Goal: Task Accomplishment & Management: Manage account settings

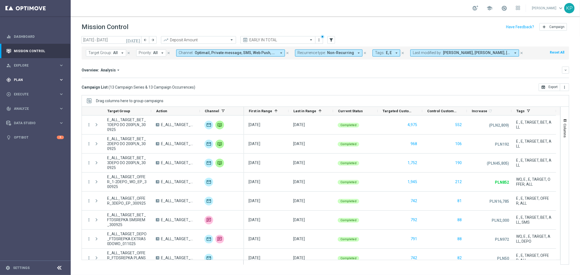
click at [49, 75] on div "gps_fixed Plan keyboard_arrow_right" at bounding box center [35, 80] width 70 height 14
click at [32, 89] on link "Target Groups" at bounding box center [35, 91] width 42 height 4
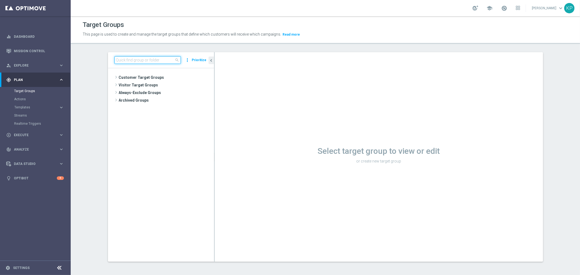
click at [162, 59] on input at bounding box center [148, 60] width 66 height 8
paste input "REACQ_ALL_TARGET_BET_50 DO 200ZL_071025"
type input "REACQ_ALL_TARGET_BET_50 DO 200ZL_071025"
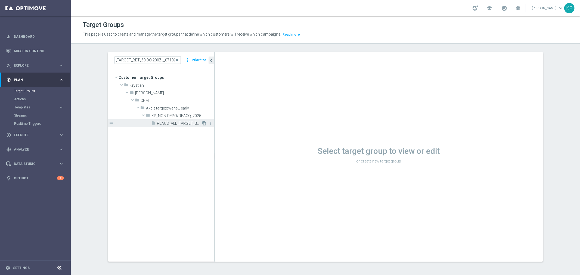
click at [202, 124] on icon "content_copy" at bounding box center [204, 123] width 4 height 4
click at [176, 138] on tree-viewport "Customer Target Groups library_add create_new_folder folder" at bounding box center [161, 164] width 106 height 193
click at [184, 127] on div "insert_drive_file REACQ_ALL_TARGET_BET_50 DO 200ZL_071025" at bounding box center [177, 123] width 50 height 8
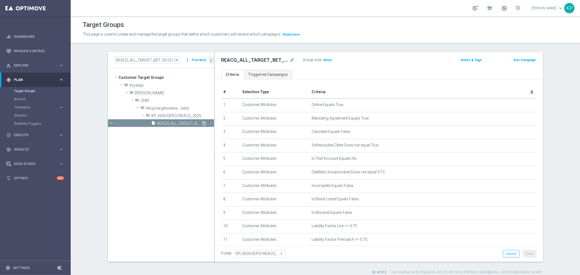
click at [202, 124] on icon "content_copy" at bounding box center [204, 123] width 4 height 4
click at [183, 140] on tree-viewport "Customer Target Groups library_add create_new_folder folder" at bounding box center [161, 164] width 106 height 193
click at [170, 125] on span "REACQ_ALL_TARGET_BET_50 DO 200ZL_071025" at bounding box center [179, 123] width 45 height 5
click at [202, 123] on icon "content_copy" at bounding box center [204, 123] width 4 height 4
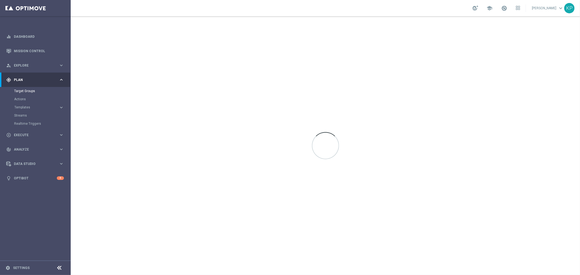
click at [392, 2] on div "school [PERSON_NAME] keyboard_arrow_down KP" at bounding box center [326, 8] width 510 height 16
click at [368, 13] on div "school Krystian Potoczny keyboard_arrow_down KP" at bounding box center [326, 8] width 510 height 16
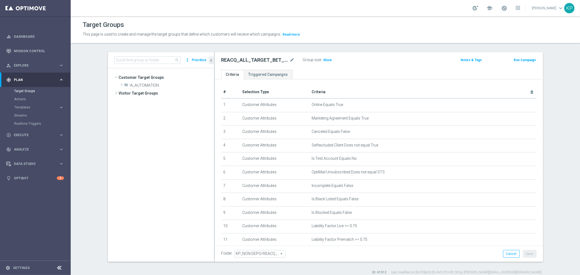
scroll to position [115, 0]
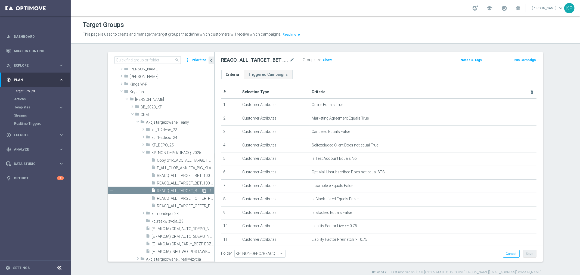
click at [202, 191] on icon "content_copy" at bounding box center [204, 191] width 4 height 4
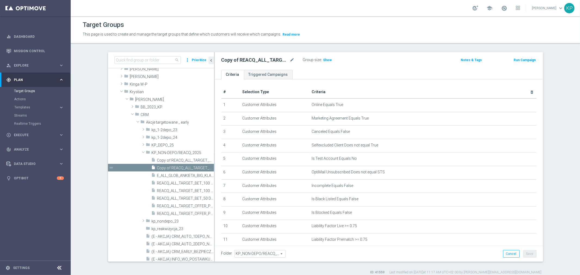
scroll to position [94, 0]
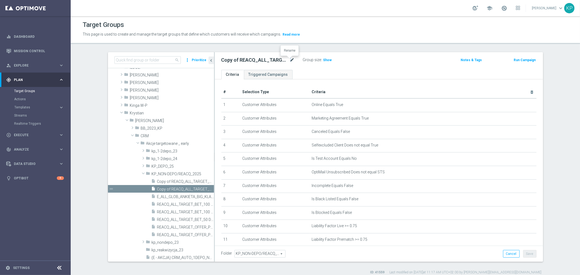
click at [290, 59] on icon "mode_edit" at bounding box center [292, 60] width 5 height 7
click at [276, 60] on input "REACQ_ALL_TARGET_BET_50 DO 200ZL_071025" at bounding box center [258, 61] width 73 height 8
drag, startPoint x: 288, startPoint y: 57, endPoint x: 315, endPoint y: 57, distance: 26.4
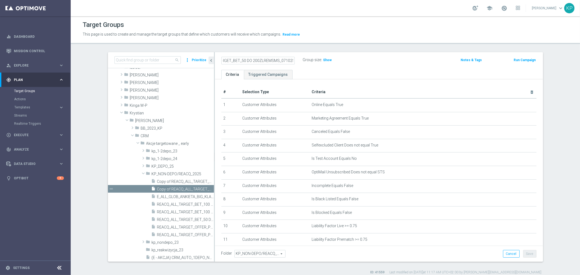
click at [315, 57] on div "REACQ_ALL_TARGET_BET_50 DO 200ZLREMSMS_071025 Group size : Show" at bounding box center [325, 60] width 216 height 8
type input "REACQ_ALL_TARGET_BET_50 DO 200ZLREMSMS_071025"
click at [293, 57] on div "REACQ_ALL_TARGET_BET_50 DO 200ZLREMSMS_071025" at bounding box center [258, 61] width 82 height 8
click at [291, 60] on icon "mode_edit" at bounding box center [292, 60] width 5 height 7
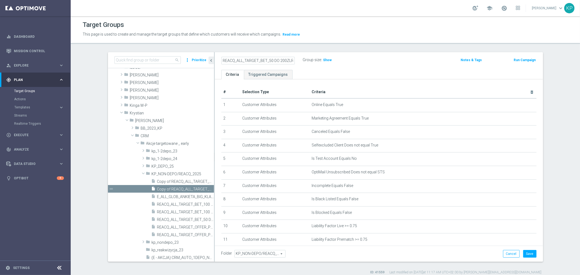
click at [269, 60] on input "REACQ_ALL_TARGET_BET_50 DO 200ZLREMSMS_071025" at bounding box center [258, 61] width 73 height 8
click at [282, 61] on input "REACQ_ALL_TARGET_BET_50 DO 200ZLREMSMS_071025" at bounding box center [258, 61] width 73 height 8
type input "REACQ_ALL_TARGET_BET_50 DO 200ZLREMSMS_091025"
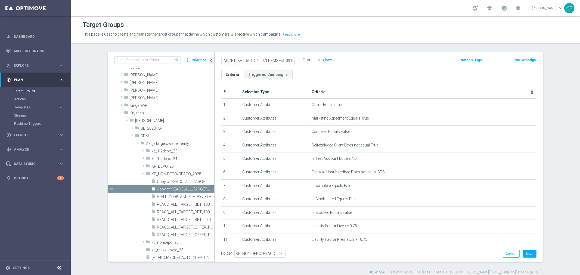
click at [329, 29] on div "Target Groups" at bounding box center [326, 25] width 486 height 11
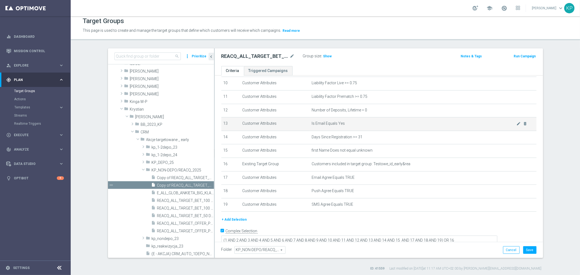
scroll to position [5, 0]
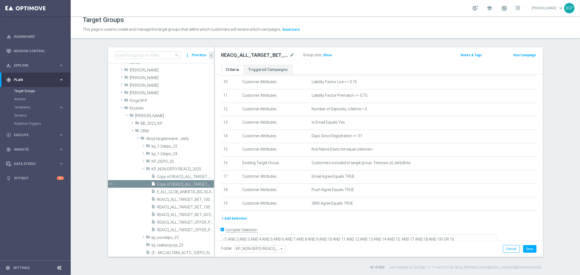
click at [234, 216] on button "+ Add Selection" at bounding box center [235, 219] width 26 height 6
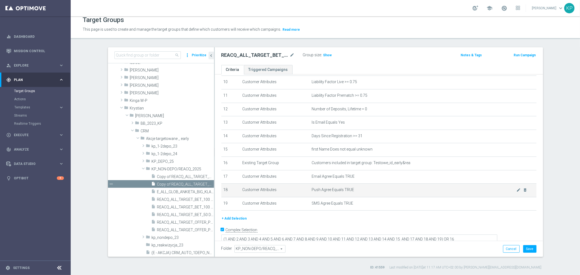
scroll to position [134, 0]
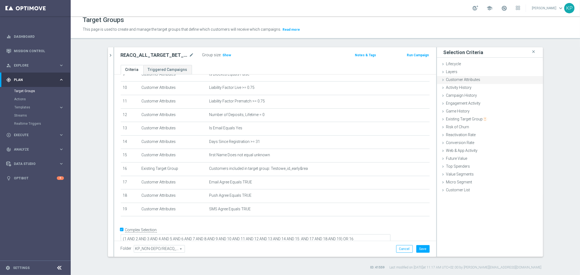
click at [463, 81] on span "Customer Attributes" at bounding box center [464, 80] width 34 height 4
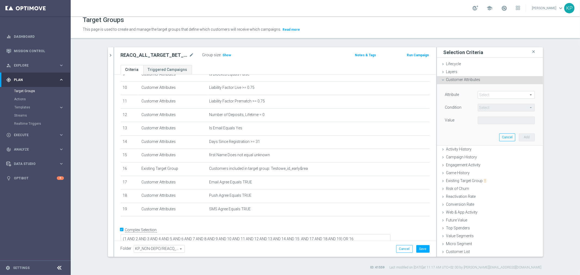
click at [482, 91] on div "Select arrow_drop_down search" at bounding box center [506, 95] width 57 height 8
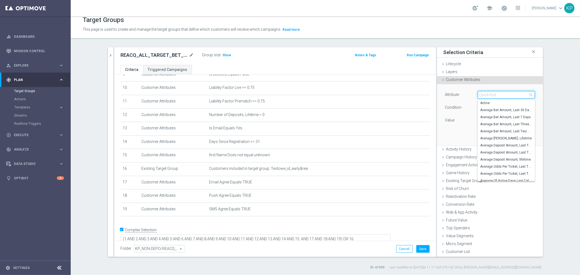
click at [484, 93] on input "search" at bounding box center [506, 95] width 57 height 8
click at [563, 107] on section "search more_vert Prioritize Customer Target Groups library_add create_new_folder" at bounding box center [326, 158] width 510 height 223
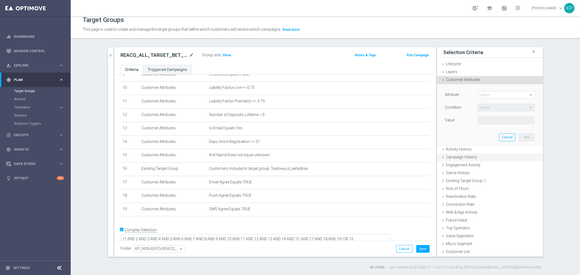
click at [488, 157] on div "Campaign History done" at bounding box center [490, 158] width 106 height 8
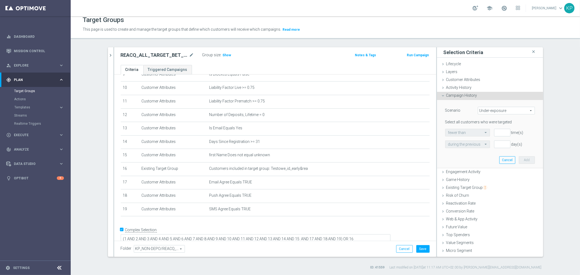
click at [485, 112] on span "Under-exposure" at bounding box center [506, 110] width 57 height 7
click at [485, 146] on span "Custom" at bounding box center [506, 147] width 51 height 4
type input "Custom"
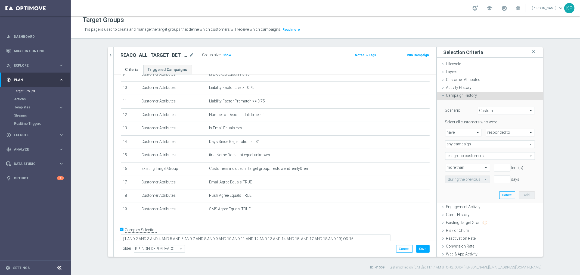
click at [487, 133] on span "responded to" at bounding box center [511, 132] width 48 height 7
click at [489, 147] on span "been targeted with" at bounding box center [510, 148] width 43 height 4
type input "been targeted with"
click at [486, 145] on span "any campaign" at bounding box center [490, 144] width 89 height 7
click at [473, 167] on span "one or more actions" at bounding box center [490, 166] width 84 height 4
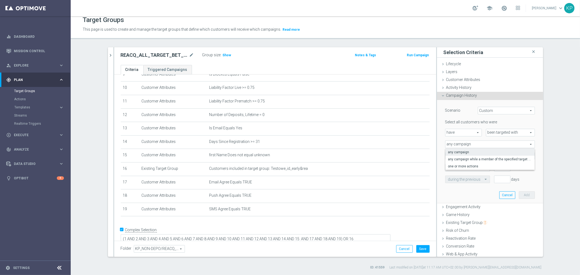
type input "one or more actions"
click at [471, 155] on span at bounding box center [490, 156] width 89 height 7
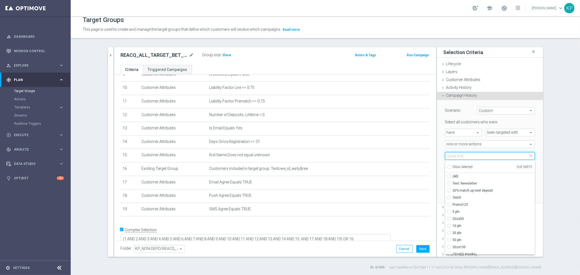
click at [470, 156] on input "search" at bounding box center [490, 156] width 90 height 8
paste input "REACQ_ALL_TARGET_BET_50 DO 200ZL_071025"
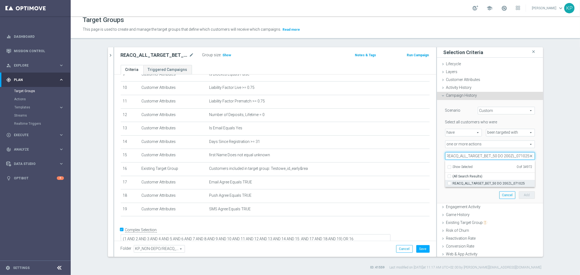
type input "REACQ_ALL_TARGET_BET_50 DO 200ZL_071025"
click at [461, 180] on label "REACQ_ALL_TARGET_BET_50 DO 200ZL_071025" at bounding box center [494, 183] width 82 height 7
click at [453, 182] on input "REACQ_ALL_TARGET_BET_50 DO 200ZL_071025" at bounding box center [452, 184] width 4 height 4
checkbox input "true"
type input "REACQ_ALL_TARGET_BET_50 DO 200ZL_071025"
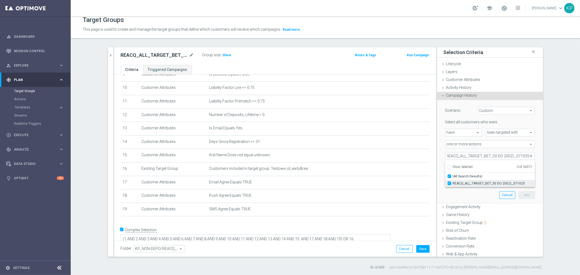
checkbox input "true"
click at [550, 163] on div "search more_vert Prioritize Customer Target Groups library_add create_new_folde…" at bounding box center [325, 158] width 457 height 223
click at [482, 168] on span "more than" at bounding box center [468, 167] width 44 height 7
click at [464, 188] on span "exactly" at bounding box center [467, 190] width 39 height 4
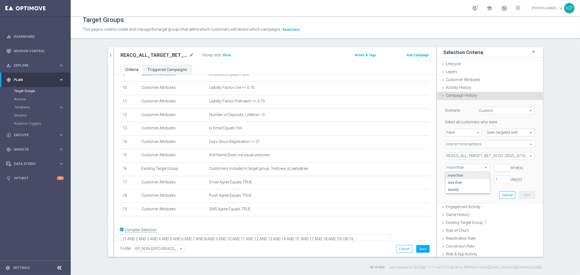
type input "exactly"
click at [494, 167] on input "number" at bounding box center [502, 168] width 16 height 8
type input "1"
click at [468, 181] on input "text" at bounding box center [462, 179] width 28 height 5
click at [463, 194] on div "exactly" at bounding box center [467, 196] width 39 height 9
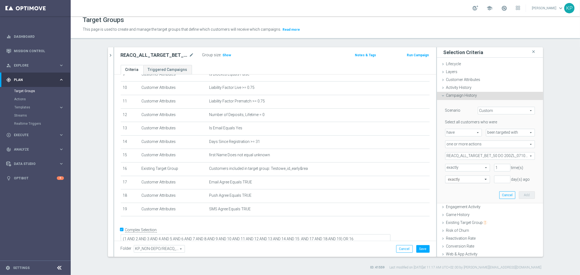
click at [478, 179] on div at bounding box center [468, 179] width 44 height 5
click at [461, 224] on label "on this date" at bounding box center [456, 226] width 17 height 4
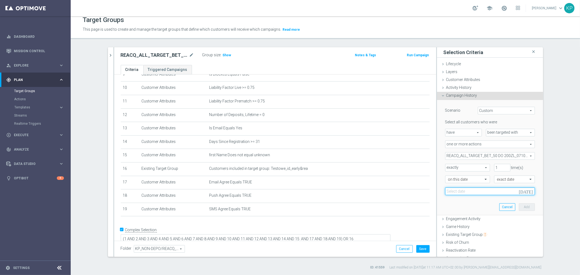
click at [496, 190] on input at bounding box center [490, 192] width 90 height 8
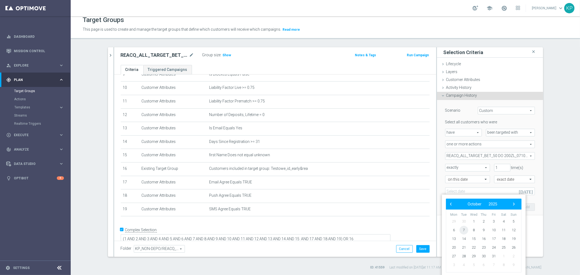
click at [466, 227] on span "7" at bounding box center [464, 230] width 9 height 9
type input "07 Oct 2025"
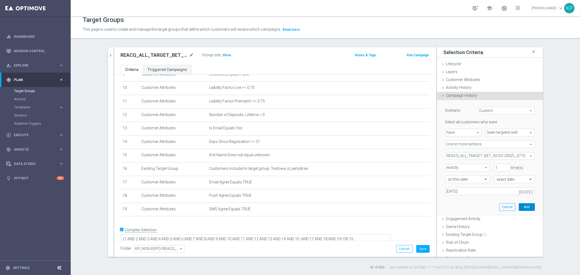
click at [519, 207] on button "Add" at bounding box center [527, 208] width 16 height 8
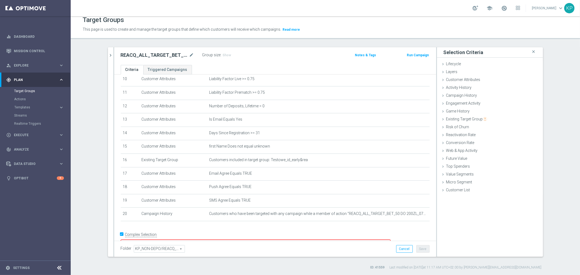
scroll to position [147, 0]
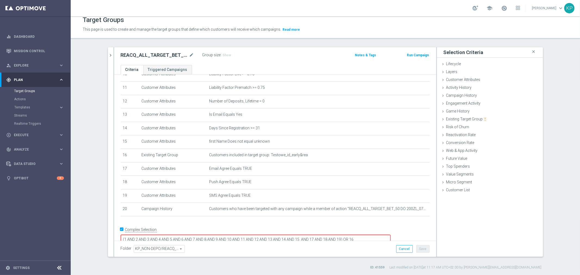
click at [379, 235] on textarea "(1 AND 2 AND 3 AND 4 AND 5 AND 6 AND 7 AND 8 AND 9 AND 10 AND 11 AND 12 AND 13 …" at bounding box center [256, 240] width 270 height 10
type textarea "(1 AND 2 AND 3 AND 4 AND 5 AND 6 AND 7 AND 8 AND 9 AND 10 AND 11 AND 12 AND 13 …"
click at [223, 54] on span "Show" at bounding box center [227, 55] width 9 height 4
click at [221, 61] on div "REACQ_ALL_TARGET_BET_50 DO 200ZLREMSMS_091025 mode_edit Group size : Show Calcu…" at bounding box center [275, 56] width 322 height 18
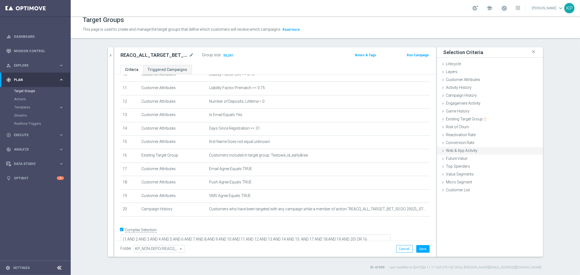
click at [447, 152] on span "Web & App Activity" at bounding box center [463, 151] width 32 height 4
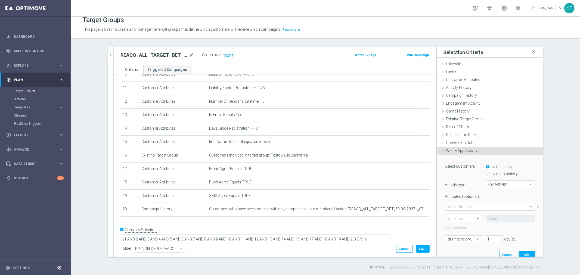
click at [486, 175] on input "with no activity" at bounding box center [488, 175] width 4 height 4
radio input "true"
click at [491, 183] on span "Any Activity" at bounding box center [511, 184] width 48 height 7
click at [502, 238] on span "campaign_opt_in" at bounding box center [511, 240] width 44 height 4
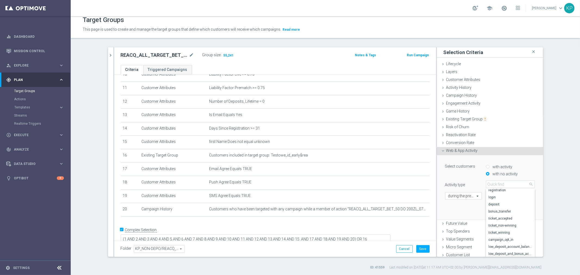
type input "campaign_opt_in"
click at [487, 206] on span at bounding box center [490, 207] width 89 height 7
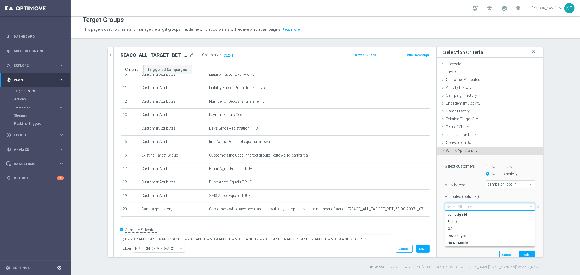
drag, startPoint x: 485, startPoint y: 210, endPoint x: 471, endPoint y: 216, distance: 15.0
click at [484, 211] on label "campaign_id" at bounding box center [490, 214] width 89 height 7
type input "campaign_id"
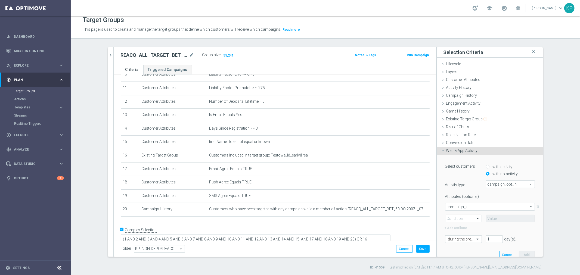
click at [470, 216] on span at bounding box center [464, 218] width 36 height 7
click at [467, 223] on label "=" at bounding box center [464, 226] width 36 height 7
type input "="
click at [490, 217] on input at bounding box center [510, 219] width 49 height 8
paste input "187942"
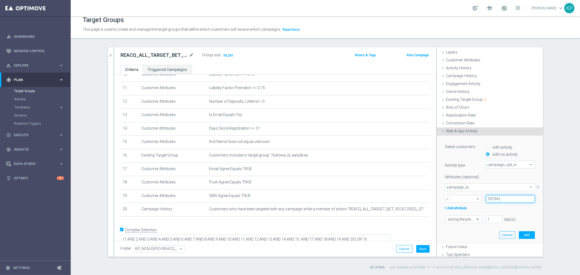
scroll to position [45, 0]
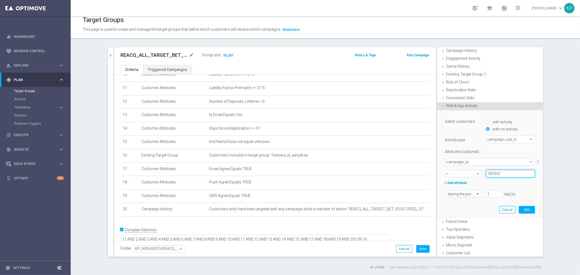
type input "187942"
click at [475, 194] on span at bounding box center [478, 194] width 7 height 5
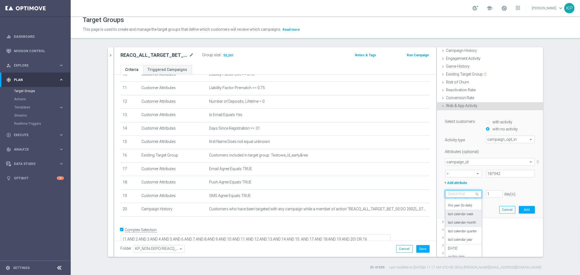
scroll to position [48, 0]
click at [460, 254] on div "in this range" at bounding box center [463, 258] width 31 height 9
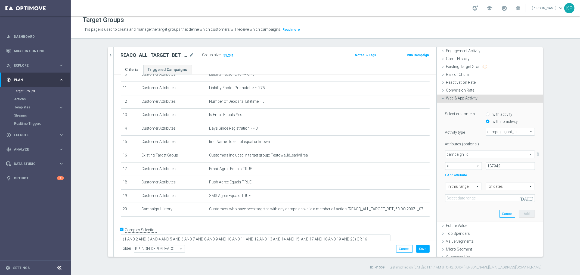
scroll to position [57, 0]
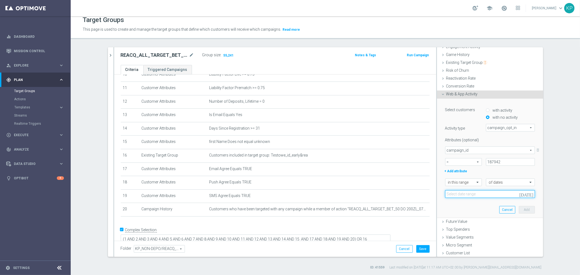
click at [470, 192] on input at bounding box center [490, 194] width 90 height 8
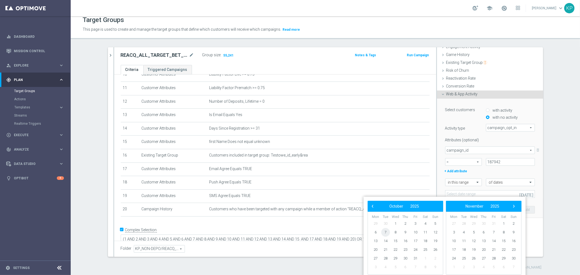
click at [388, 233] on span "7" at bounding box center [386, 232] width 9 height 9
click at [392, 232] on span "8" at bounding box center [395, 232] width 9 height 9
type input "07 Oct 2025 - 08 Oct 2025"
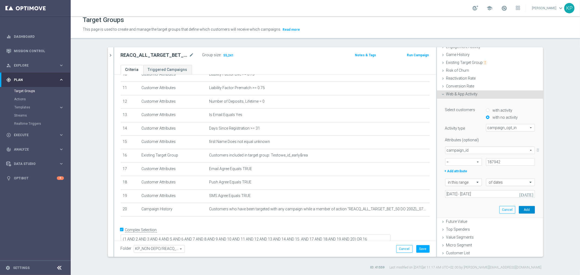
click at [519, 209] on button "Add" at bounding box center [527, 210] width 16 height 8
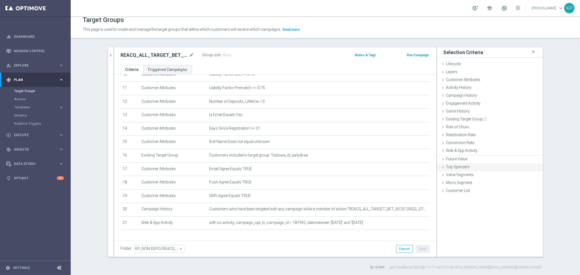
scroll to position [0, 0]
click at [460, 150] on span "Web & App Activity" at bounding box center [463, 151] width 32 height 4
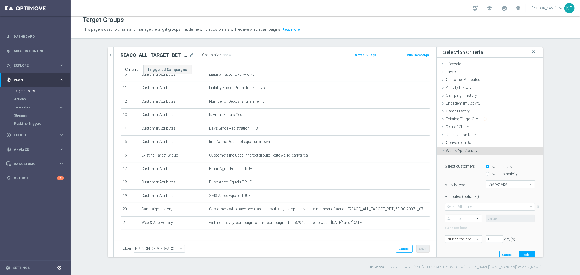
click at [492, 173] on label "with no activity" at bounding box center [505, 174] width 27 height 5
click at [490, 173] on input "with no activity" at bounding box center [488, 175] width 4 height 4
radio input "true"
click at [490, 184] on span "Any Activity" at bounding box center [511, 184] width 48 height 7
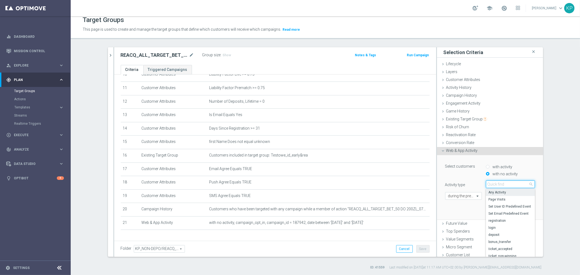
click at [490, 184] on input "search" at bounding box center [510, 185] width 49 height 8
type input "ca"
click at [492, 191] on span "campaign_opt_in" at bounding box center [511, 192] width 44 height 4
type input "campaign_opt_in"
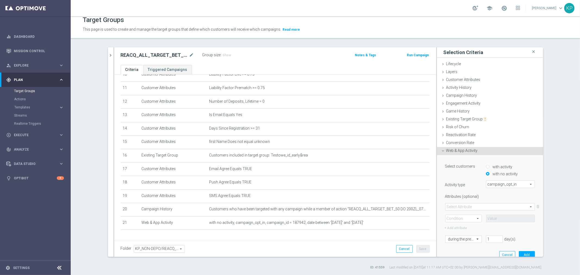
click at [465, 204] on span at bounding box center [490, 207] width 89 height 7
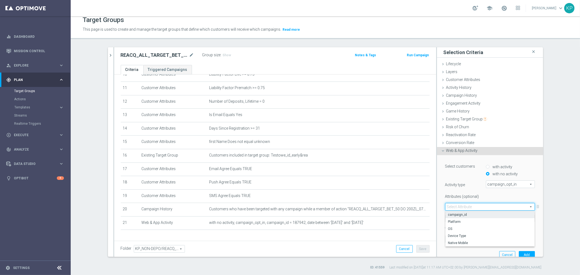
click at [463, 211] on label "campaign_id" at bounding box center [490, 214] width 89 height 7
type input "campaign_id"
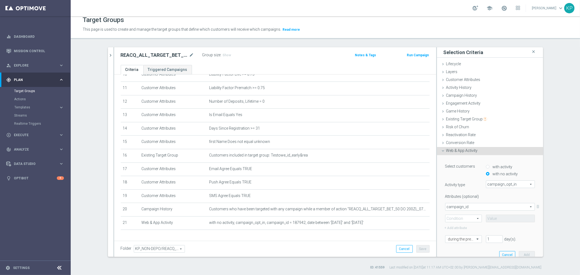
click at [462, 217] on span at bounding box center [464, 218] width 36 height 7
click at [460, 224] on span "=" at bounding box center [463, 226] width 31 height 4
type input "="
click at [491, 221] on input at bounding box center [510, 219] width 49 height 8
paste input "187942"
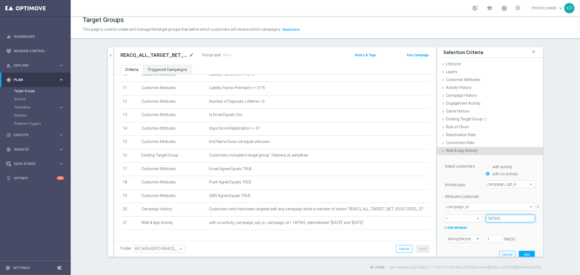
type input "187942"
click at [466, 239] on div at bounding box center [464, 239] width 36 height 5
click at [459, 209] on div "today" at bounding box center [463, 212] width 31 height 9
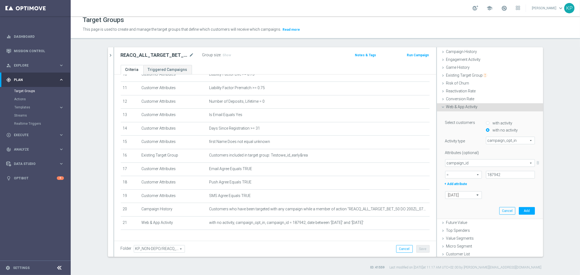
scroll to position [45, 0]
click at [519, 210] on button "Add" at bounding box center [527, 210] width 16 height 8
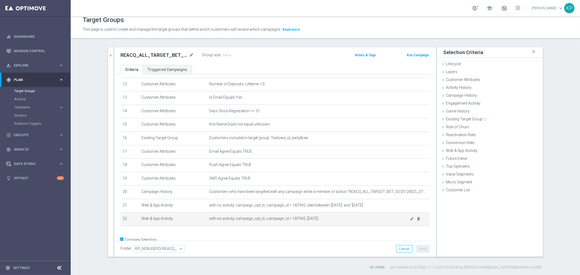
scroll to position [174, 0]
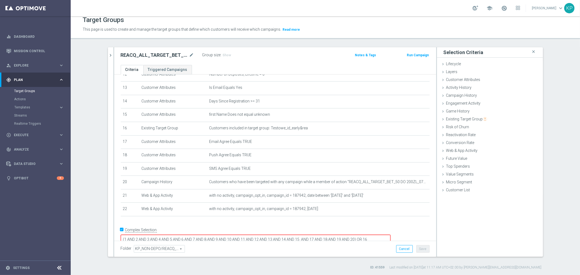
click at [391, 235] on textarea "(1 AND 2 AND 3 AND 4 AND 5 AND 6 AND 7 AND 8 AND 9 AND 10 AND 11 AND 12 AND 13 …" at bounding box center [256, 240] width 270 height 10
type textarea "(1 AND 2 AND 3 AND 4 AND 5 AND 6 AND 7 AND 8 AND 9 AND 10 AND 11 AND 12 AND 13 …"
click at [223, 54] on span "Show" at bounding box center [227, 55] width 9 height 4
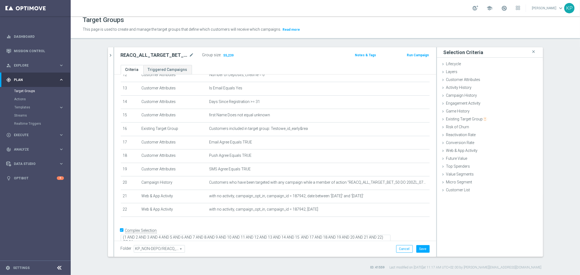
click at [275, 60] on div "REACQ_ALL_TARGET_BET_50 DO 200ZLREMSMS_091025 mode_edit Group size : 55,239 Not…" at bounding box center [275, 56] width 322 height 18
drag, startPoint x: 316, startPoint y: 43, endPoint x: 316, endPoint y: 52, distance: 9.3
click at [316, 43] on div "Target Groups This page is used to create and manage the target groups that def…" at bounding box center [326, 145] width 510 height 259
click at [417, 245] on button "Save" at bounding box center [423, 249] width 13 height 8
click at [152, 52] on h2 "REACQ_ALL_TARGET_BET_50 DO 200ZLREMSMS_091025" at bounding box center [154, 55] width 67 height 7
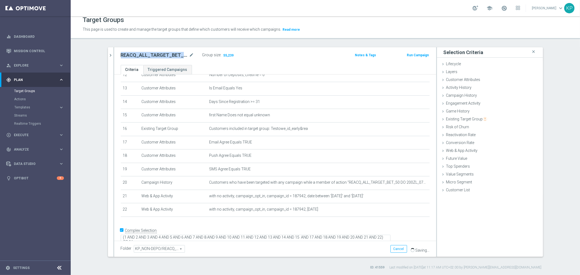
click at [152, 52] on h2 "REACQ_ALL_TARGET_BET_50 DO 200ZLREMSMS_091025" at bounding box center [154, 55] width 67 height 7
copy div "REACQ_ALL_TARGET_BET_50 DO 200ZLREMSMS_091025"
click at [212, 13] on div "school Krystian Potoczny keyboard_arrow_down KP" at bounding box center [326, 8] width 510 height 16
click at [108, 54] on icon "chevron_right" at bounding box center [110, 55] width 5 height 5
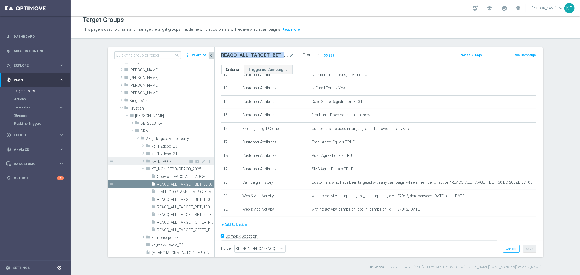
click at [161, 162] on span "KP_DEPO_25" at bounding box center [170, 161] width 37 height 5
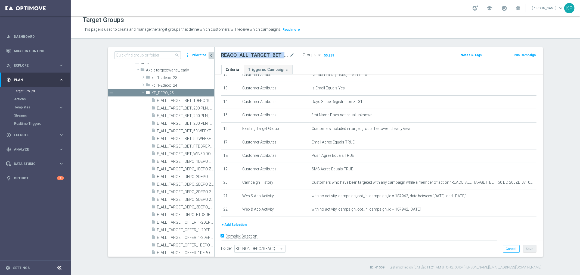
scroll to position [324, 0]
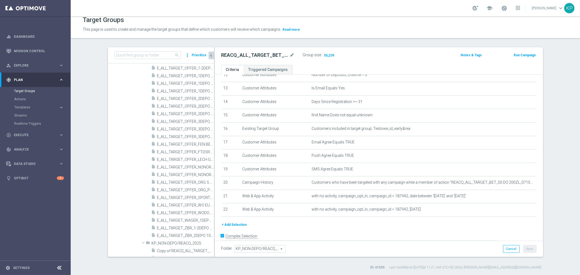
click at [211, 188] on tree-viewport "Customer Target Groups library_add create_new_folder folder" at bounding box center [161, 159] width 106 height 193
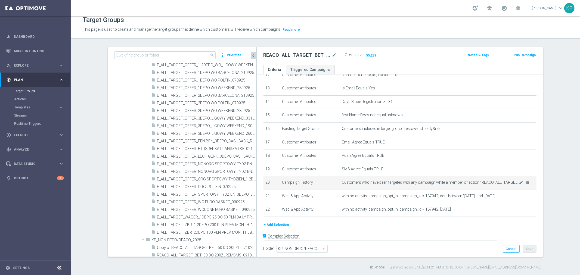
drag, startPoint x: 212, startPoint y: 187, endPoint x: 304, endPoint y: 186, distance: 92.3
click at [304, 186] on as-split "search more_vert Prioritize Customer Target Groups library_add create_new_folder" at bounding box center [325, 152] width 435 height 210
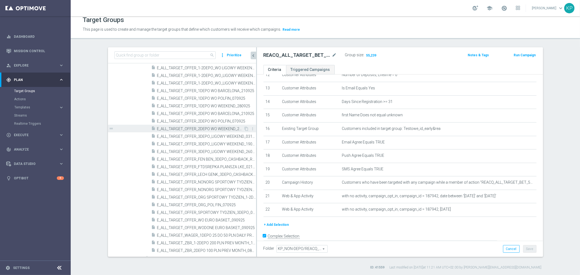
scroll to position [294, 0]
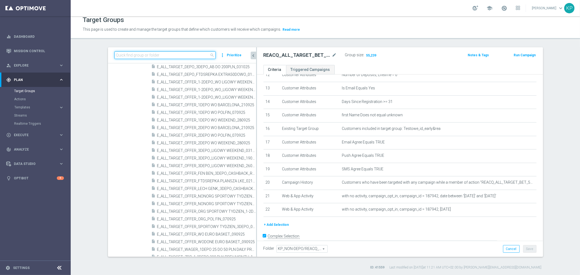
click at [180, 52] on input at bounding box center [166, 55] width 102 height 8
paste input "E_ALL_TARGET_OFFER_1-2DEPO_WO_LIGOWY WEEKEND_031025"
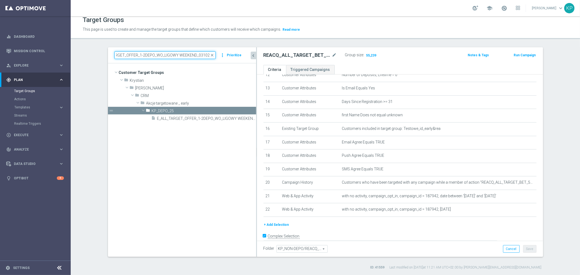
scroll to position [0, 0]
type input "E_ALL_TARGET_OFFER_1-2DEPO_WO_LIGOWY WEEKEND_031025"
click at [201, 115] on div "insert_drive_file E_ALL_TARGET_OFFER_1-2DEPO_WO_LIGOWY WEEKEND_031025" at bounding box center [198, 119] width 93 height 8
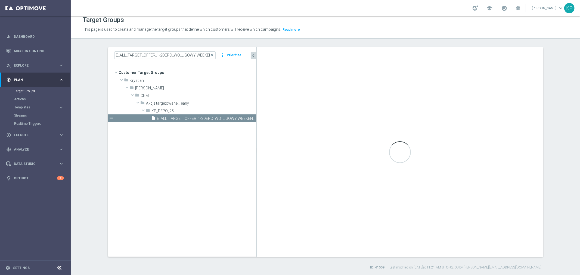
type textarea "(1 AND 2 AND 3 AND 4 AND 5 AND 6 AND 7 AND 8 AND 9 AND 10 AND 11 AND 12 AND 13 …"
type input "KP_DEPO_25"
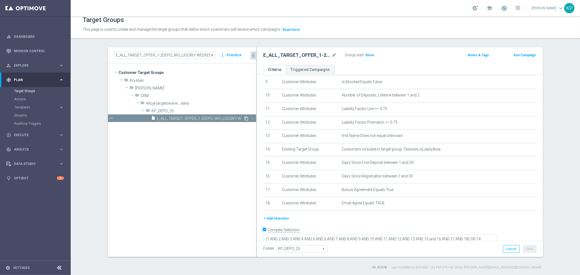
click at [245, 118] on icon "content_copy" at bounding box center [247, 118] width 4 height 4
click at [333, 55] on icon "mode_edit" at bounding box center [334, 55] width 5 height 7
click at [300, 55] on input "Copy of E_ALL_TARGET_OFFER_1-2DEPO_WO_LIGOWY WEEKEND_031025" at bounding box center [300, 56] width 73 height 8
drag, startPoint x: 278, startPoint y: 55, endPoint x: 260, endPoint y: 55, distance: 18.0
click at [260, 55] on div "Copy of E_ALL_TARGET_OFFER_1-2DEPO_WO_LIGOWY WEEKEND_031025" at bounding box center [301, 56] width 82 height 8
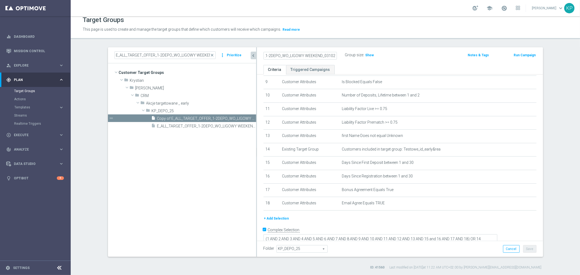
scroll to position [0, 16]
click at [270, 55] on input "Copy of E_ALL_TARGET_OFFER_1-2DEPO_WO_LIGOWY WEEKEND_031025" at bounding box center [300, 56] width 73 height 8
drag, startPoint x: 270, startPoint y: 55, endPoint x: 268, endPoint y: 56, distance: 2.8
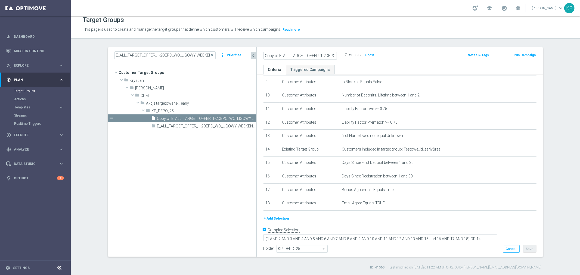
click at [260, 56] on div "Copy of E_ALL_TARGET_OFFER_1-2DEPO_WO_LIGOWY WEEKEND_031025" at bounding box center [301, 56] width 82 height 8
click at [269, 56] on input "Copy of E_ALL_TARGET_OFFER_1-2DEPO_WO_LIGOWY WEEKEND_031025" at bounding box center [300, 56] width 73 height 8
drag, startPoint x: 278, startPoint y: 55, endPoint x: 241, endPoint y: 55, distance: 36.5
click at [241, 55] on as-split "E_ALL_TARGET_OFFER_1-2DEPO_WO_LIGOWY WEEKEND_031025 close more_vert Prioritize …" at bounding box center [325, 152] width 435 height 210
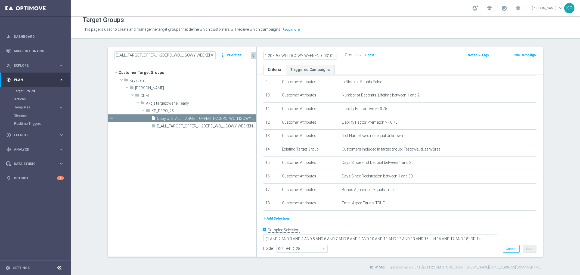
drag, startPoint x: 276, startPoint y: 56, endPoint x: 345, endPoint y: 55, distance: 68.6
click at [345, 55] on div "E_ALL_TARGET_OFFER_1-2DEPO_WO_LIGOWY WEEKEND_031025 Group size : Show" at bounding box center [353, 55] width 187 height 8
click at [313, 56] on input "E_ALL_TARGET_OFFER_1-2DEPO_WO_LIGOWY WEEKEND_031025" at bounding box center [300, 56] width 73 height 8
drag, startPoint x: 318, startPoint y: 55, endPoint x: 287, endPoint y: 54, distance: 31.3
click at [287, 54] on input "E_ALL_TARGET_OFFER_1-2DEPO_WO_LIGOWY WEEKEND_031025" at bounding box center [300, 56] width 73 height 8
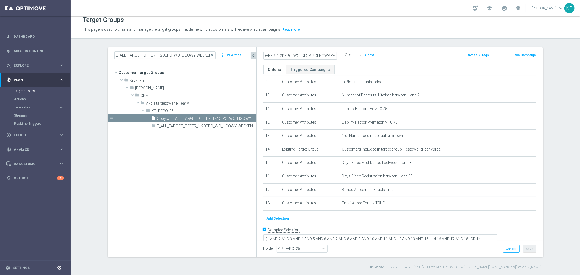
scroll to position [0, 44]
drag, startPoint x: 287, startPoint y: 52, endPoint x: 346, endPoint y: 59, distance: 60.0
click at [346, 59] on div "E_ALL_TARGET_OFFER_1-2DEPO_WO_GLOB POLNOWAZEL_031025 Group size : Show" at bounding box center [353, 55] width 187 height 8
type input "E_ALL_TARGET_OFFER_1-2DEPO_WO_GLOB POLNOWAZEL_031025"
drag, startPoint x: 335, startPoint y: 56, endPoint x: 331, endPoint y: 55, distance: 4.6
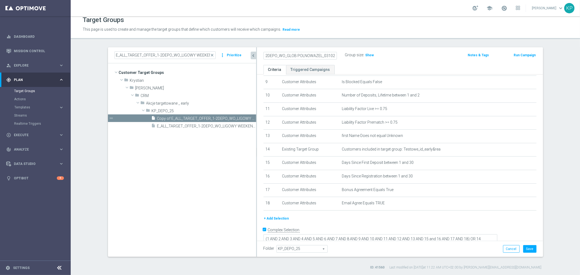
click at [335, 56] on div "E_ALL_TARGET_OFFER_1-2DEPO_WO_GLOB POLNOWAZEL_031025" at bounding box center [301, 56] width 82 height 8
click at [332, 54] on icon "mode_edit" at bounding box center [334, 55] width 5 height 7
click at [324, 55] on input "E_ALL_TARGET_OFFER_1-2DEPO_WO_GLOB POLNOWAZEL_031025" at bounding box center [300, 56] width 73 height 8
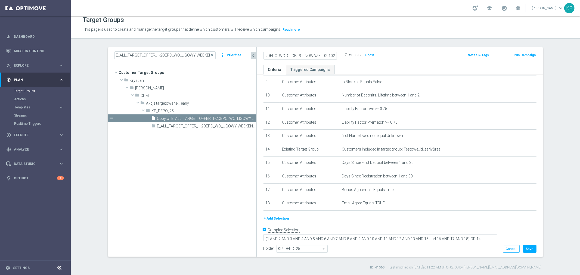
drag, startPoint x: 324, startPoint y: 56, endPoint x: 344, endPoint y: 56, distance: 19.9
click at [343, 56] on div "E_ALL_TARGET_OFFER_1-2DEPO_WO_GLOB POLNOWAZEL_091025 Group size : Show" at bounding box center [353, 55] width 187 height 8
type input "E_ALL_TARGET_OFFER_1-2DEPO_WO_GLOB POLNOWAZEL_091025"
click at [345, 55] on label "Group size" at bounding box center [354, 55] width 19 height 5
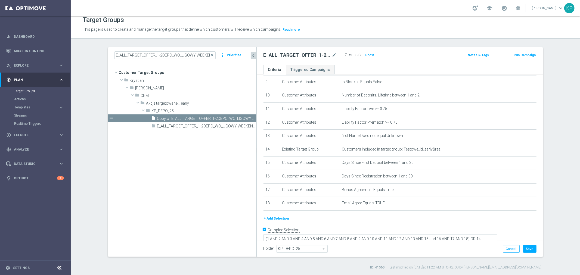
click at [316, 54] on h2 "E_ALL_TARGET_OFFER_1-2DEPO_WO_GLOB POLNOWAZEL_091025" at bounding box center [297, 55] width 67 height 7
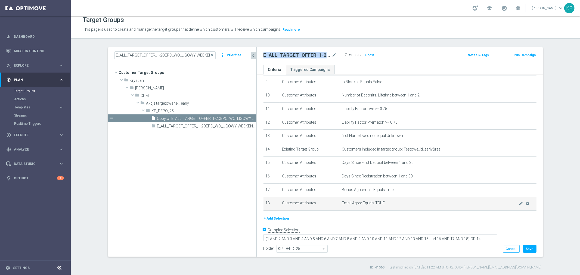
copy div "E_ALL_TARGET_OFFER_1-2DEPO_WO_GLOB POLNOWAZEL_091025"
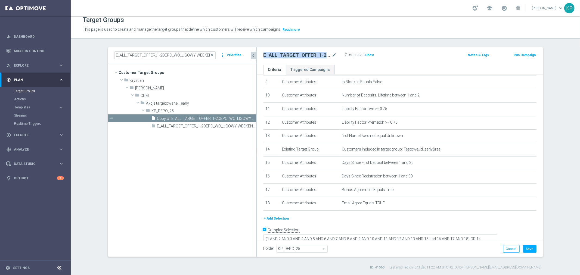
click at [258, 13] on div "school Krystian Potoczny keyboard_arrow_down KP" at bounding box center [326, 8] width 510 height 16
click at [366, 55] on span "Show" at bounding box center [370, 55] width 9 height 4
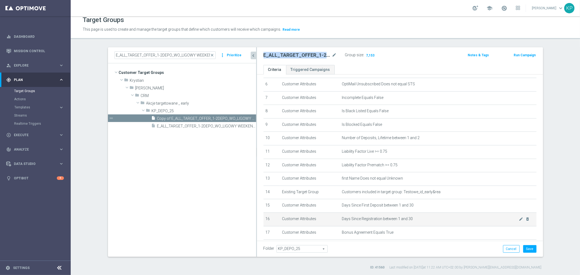
scroll to position [126, 0]
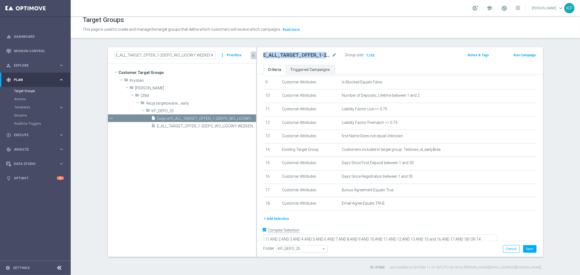
click at [282, 216] on button "+ Add Selection" at bounding box center [277, 219] width 26 height 6
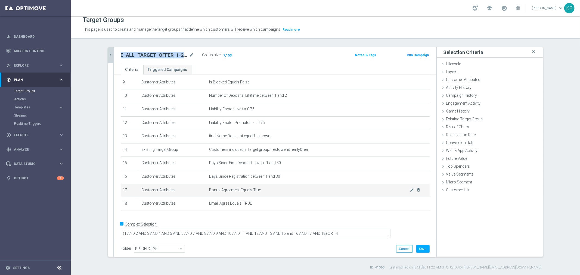
scroll to position [120, 0]
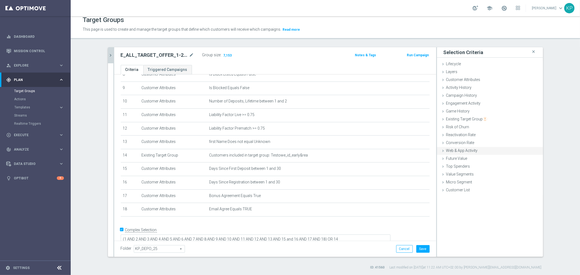
click at [461, 151] on span "Web & App Activity" at bounding box center [463, 151] width 32 height 4
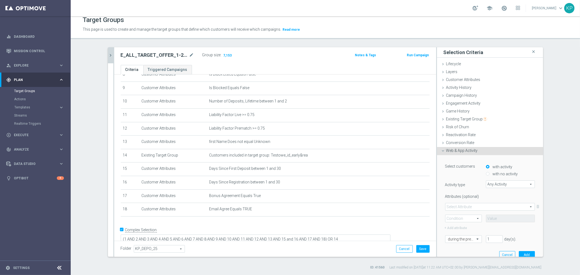
click at [492, 165] on label "with activity" at bounding box center [502, 167] width 21 height 5
click at [486, 165] on input "with activity" at bounding box center [488, 167] width 4 height 4
click at [487, 174] on div "with no activity" at bounding box center [510, 173] width 49 height 7
click at [487, 173] on div "with no activity" at bounding box center [510, 173] width 49 height 7
click at [486, 173] on input "with no activity" at bounding box center [488, 175] width 4 height 4
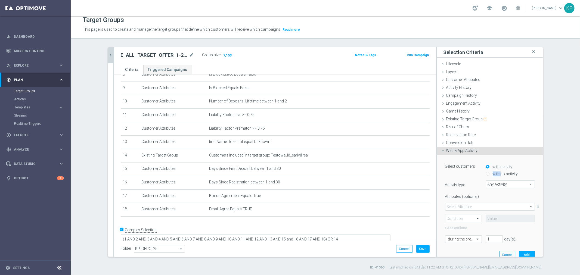
radio input "true"
click at [491, 186] on span "Any Activity" at bounding box center [511, 184] width 48 height 7
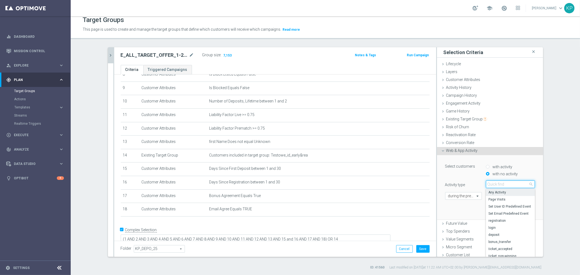
click at [491, 186] on input "search" at bounding box center [510, 185] width 49 height 8
type input "de"
click at [495, 205] on span "deposit" at bounding box center [511, 207] width 44 height 4
type input "deposit"
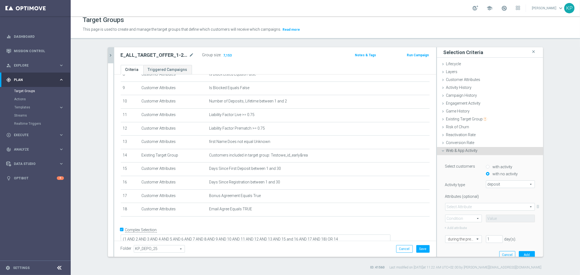
click at [485, 204] on span at bounding box center [490, 207] width 89 height 7
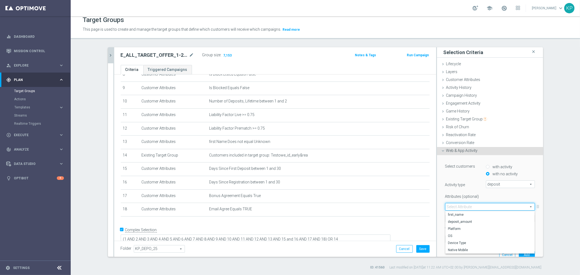
click at [441, 193] on label "Attributes (optional)" at bounding box center [461, 195] width 41 height 7
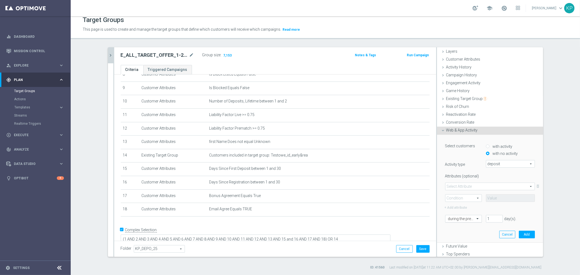
scroll to position [45, 0]
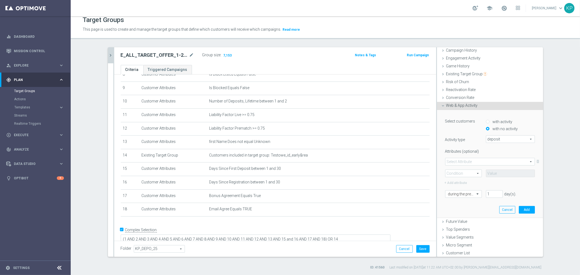
click at [471, 160] on span at bounding box center [490, 161] width 89 height 7
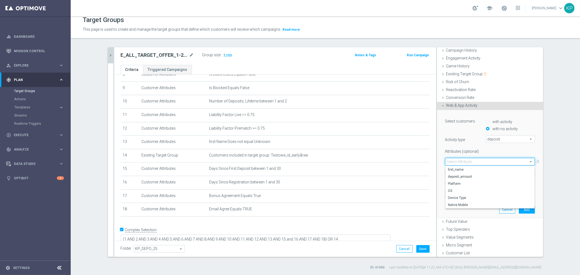
click at [445, 156] on div "Attributes (optional) Select Attribute arrow_drop_down search first_name deposi…" at bounding box center [490, 166] width 90 height 39
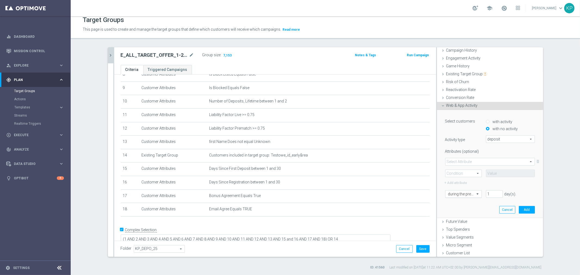
click at [475, 195] on span at bounding box center [478, 194] width 7 height 5
click at [458, 236] on div "today" at bounding box center [463, 240] width 31 height 9
click at [519, 210] on button "Add" at bounding box center [527, 210] width 16 height 8
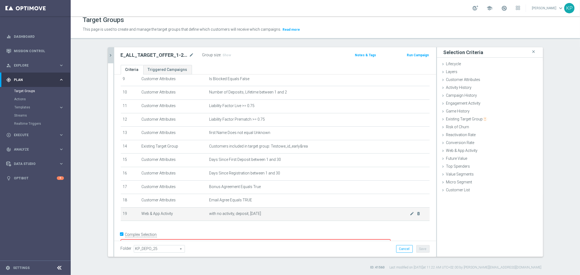
scroll to position [134, 0]
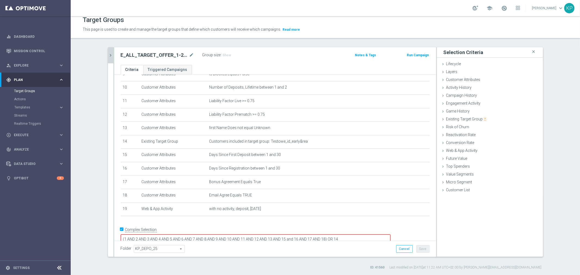
click at [363, 235] on textarea "(1 AND 2 AND 3 AND 4 AND 5 AND 6 AND 7 AND 8 AND 9 AND 10 AND 11 AND 12 AND 13 …" at bounding box center [256, 240] width 270 height 10
type textarea "(1 AND 2 AND 3 AND 4 AND 5 AND 6 AND 7 AND 8 AND 9 AND 10 AND 11 AND 12 AND 13 …"
click at [226, 56] on span "Show" at bounding box center [227, 55] width 9 height 4
click at [232, 61] on div "E_ALL_TARGET_OFFER_1-2DEPO_WO_GLOB POLNOWAZEL_091025 mode_edit Group size : Sho…" at bounding box center [275, 56] width 322 height 18
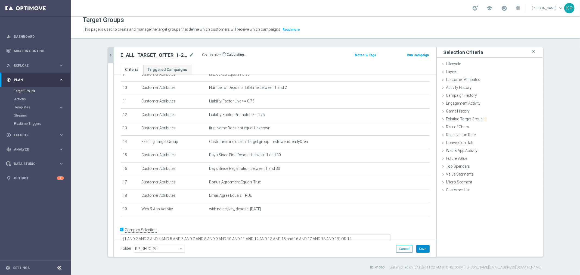
click at [417, 247] on button "Save" at bounding box center [423, 249] width 13 height 8
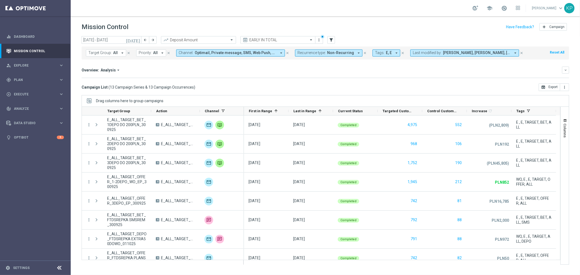
click at [198, 73] on div "Overview: Analysis arrow_drop_down keyboard_arrow_down" at bounding box center [326, 70] width 488 height 7
click at [386, 12] on div "school [PERSON_NAME] keyboard_arrow_down KP" at bounding box center [326, 8] width 510 height 16
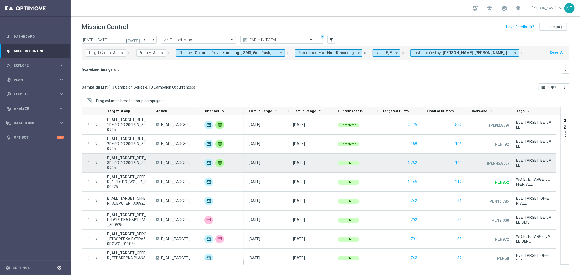
scroll to position [60, 0]
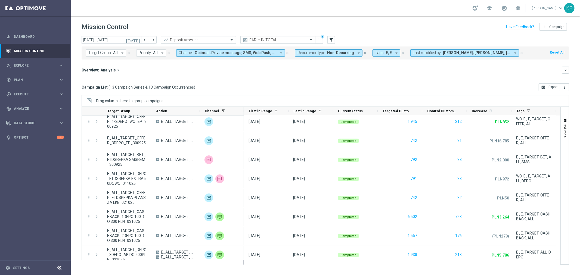
click at [120, 53] on icon "arrow_drop_down" at bounding box center [122, 53] width 5 height 5
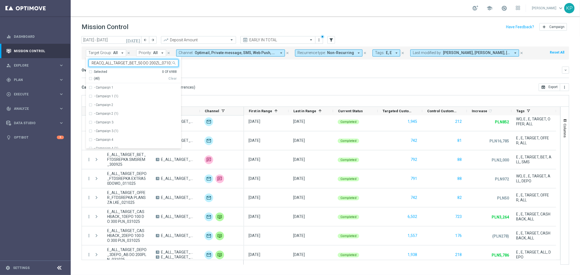
scroll to position [0, 2]
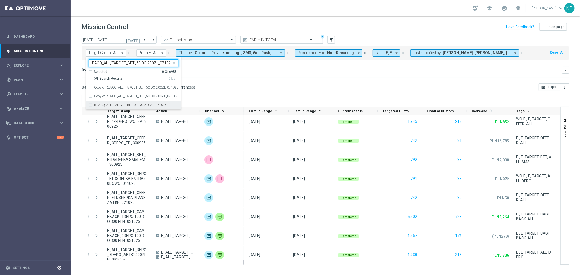
click at [112, 104] on label "REACQ_ALL_TARGET_BET_50 DO 200ZL_071025" at bounding box center [130, 104] width 73 height 3
type input "REACQ_ALL_TARGET_BET_50 DO 200ZL_071025"
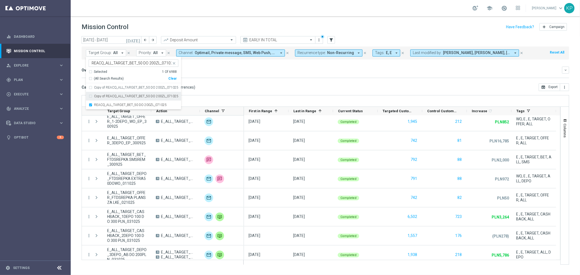
click at [262, 81] on mini-dashboard "Overview: Analysis arrow_drop_down keyboard_arrow_down Increase In Deposit Amou…" at bounding box center [326, 72] width 488 height 24
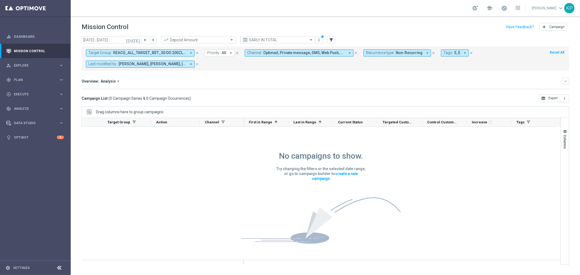
scroll to position [0, 0]
click at [444, 54] on span "Tags:" at bounding box center [449, 53] width 10 height 5
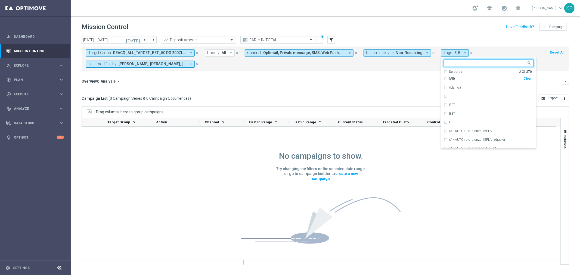
click at [444, 77] on div "(All)" at bounding box center [484, 78] width 80 height 5
click at [417, 69] on div "Target Group: REACQ_ALL_TARGET_BET_50 DO 200ZL_071025 arrow_drop_down close Pri…" at bounding box center [326, 59] width 488 height 24
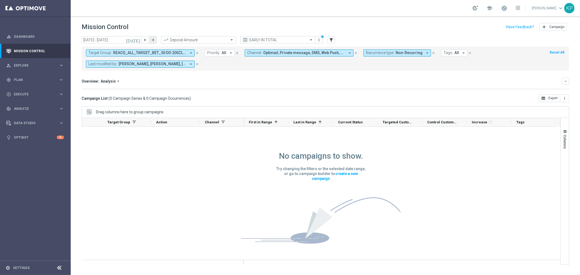
click at [152, 40] on icon "arrow_forward" at bounding box center [153, 40] width 4 height 4
type input "06 Oct 2025 - 12 Oct 2025"
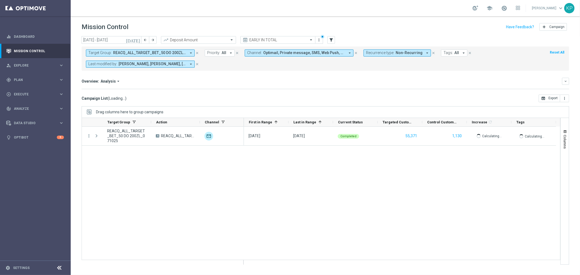
scroll to position [0, 0]
click at [52, 80] on span "Plan" at bounding box center [36, 79] width 45 height 3
click at [31, 107] on span "Templates" at bounding box center [33, 107] width 39 height 3
click at [26, 115] on link "Optimail" at bounding box center [37, 115] width 40 height 4
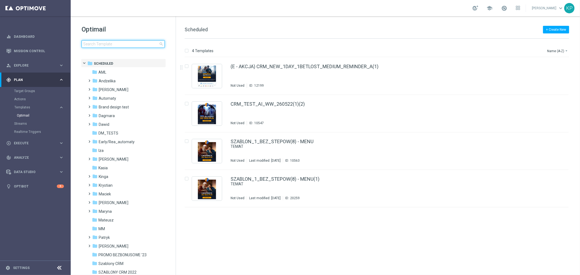
click at [117, 46] on input at bounding box center [123, 44] width 83 height 8
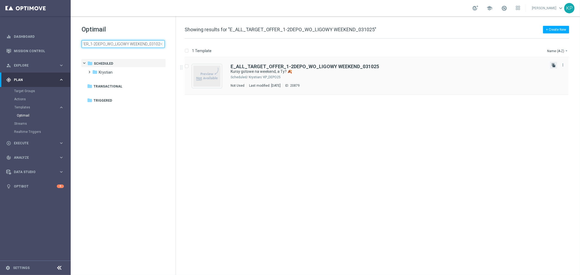
type input "E_ALL_TARGET_OFFER_1-2DEPO_WO_LIGOWY WEEKEND_031025"
click at [553, 63] on icon "file_copy" at bounding box center [554, 65] width 4 height 4
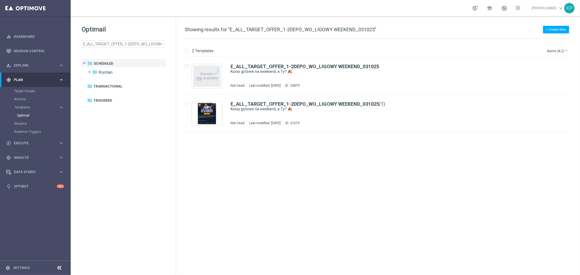
click at [206, 4] on div "school Krystian Potoczny keyboard_arrow_down KP" at bounding box center [326, 8] width 510 height 16
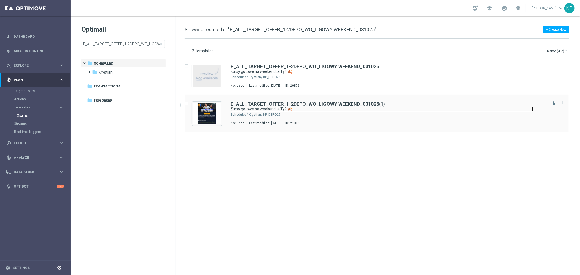
click at [371, 110] on link "Kursy gotowe na weekend, a Ty? 🍂" at bounding box center [382, 109] width 303 height 5
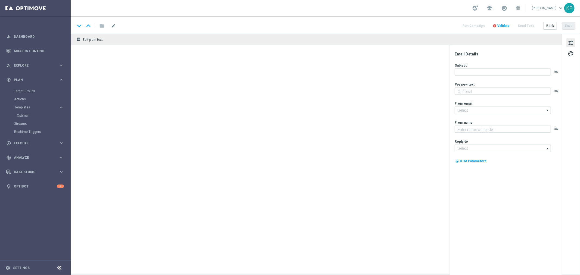
type input "E_ALL_TARGET_OFFER_1-2DEPO_WO_LIGOWY WEEKEND_031025(1)"
type textarea "Sprawdź ofertę i typuj w STS 👈"
type textarea "STS"
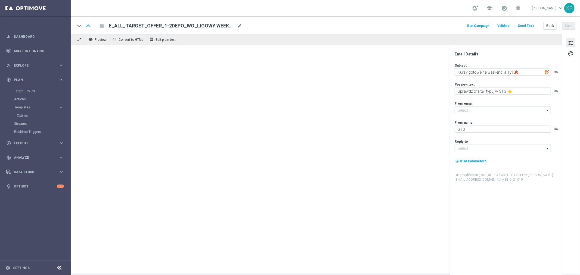
type input "[EMAIL_ADDRESS][DOMAIN_NAME]"
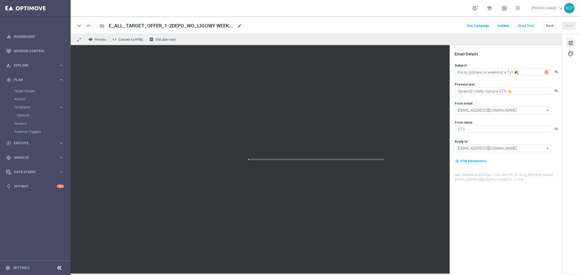
click at [241, 26] on span "mode_edit" at bounding box center [239, 25] width 5 height 5
paste input "GLOB POLNOWAZEL_091025"
type input "E_ALL_TARGET_OFFER_1-2DEPO_WO_GLOB POLNOWAZEL_091025"
click at [261, 16] on div "keyboard_arrow_down keyboard_arrow_up folder E_ALL_TARGET_OFFER_1-2DEPO_WO_GLOB…" at bounding box center [326, 24] width 510 height 17
click at [262, 16] on div "keyboard_arrow_down keyboard_arrow_up folder E_ALL_TARGET_OFFER_1-2DEPO_WO_GLOB…" at bounding box center [326, 24] width 510 height 17
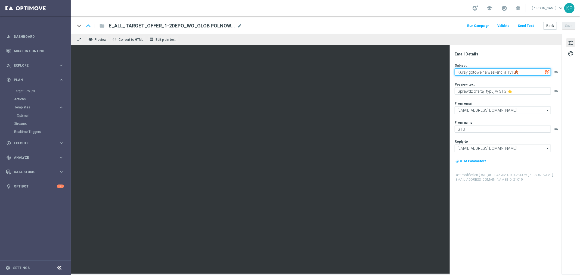
click at [500, 70] on textarea "Kursy gotowe na weekend, a Ty? 🍂" at bounding box center [503, 72] width 96 height 7
paste textarea "🔥"
type textarea "Polska - Nowa Zelandia... i dwa bonusy do zgarnięcia! 🔥"
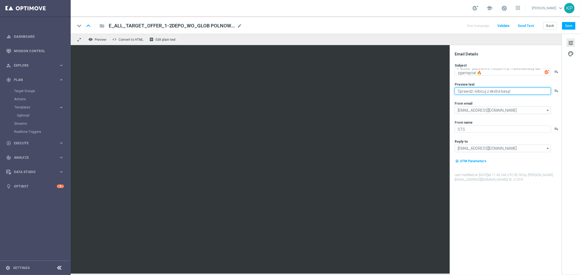
paste textarea "🤩"
type textarea "Sprawdź i kibicuj z ekstra kasą! 🤩"
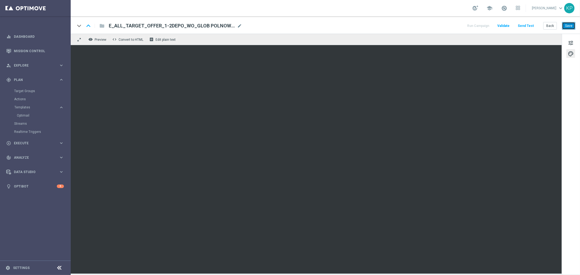
click at [572, 26] on button "Save" at bounding box center [568, 26] width 13 height 8
drag, startPoint x: 24, startPoint y: 113, endPoint x: 21, endPoint y: 115, distance: 4.3
click at [573, 41] on span "tune" at bounding box center [571, 42] width 6 height 7
click at [400, 27] on div "keyboard_arrow_down keyboard_arrow_up folder E_ALL_TARGET_OFFER_1-2DEPO_WO_GLOB…" at bounding box center [325, 25] width 501 height 7
click at [570, 41] on span "tune" at bounding box center [571, 42] width 6 height 7
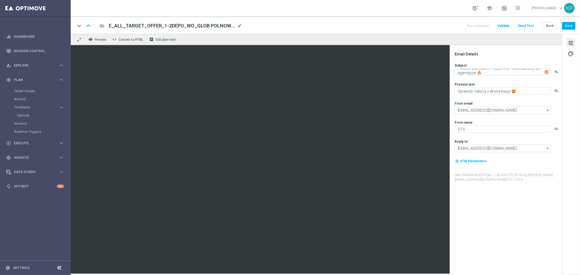
click at [482, 80] on div "Subject Polska - Nowa Zelandia... i dwa bonusy do zgarnięcia! 🔥 playlist_add Pr…" at bounding box center [508, 122] width 107 height 119
click at [481, 72] on textarea "Polska - Nowa Zelandia... i dwa bonusy do zgarnięcia! 🔥" at bounding box center [503, 72] width 96 height 7
click at [325, 32] on div "keyboard_arrow_down keyboard_arrow_up folder E_ALL_TARGET_OFFER_1-2DEPO_WO_GLOB…" at bounding box center [326, 24] width 510 height 17
click at [570, 26] on button "Save" at bounding box center [568, 26] width 13 height 8
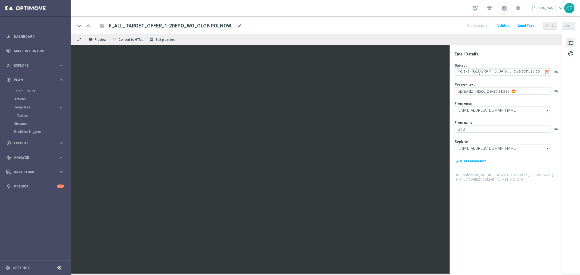
click at [357, 23] on div "keyboard_arrow_down keyboard_arrow_up folder E_ALL_TARGET_OFFER_1-2DEPO_WO_GLOB…" at bounding box center [325, 25] width 501 height 7
click at [527, 28] on button "Send Test" at bounding box center [526, 25] width 18 height 7
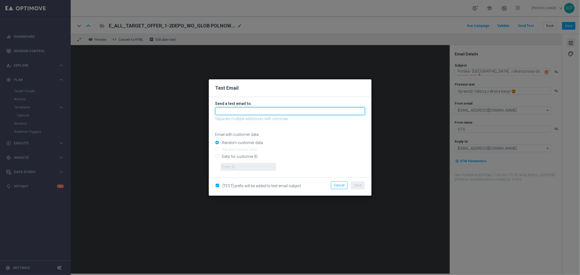
click at [244, 112] on input "text" at bounding box center [291, 111] width 150 height 8
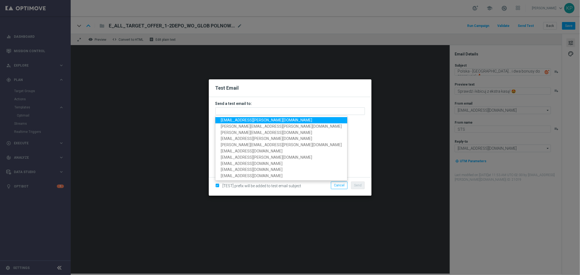
click at [237, 121] on span "krystian.potoczny@sts.pl" at bounding box center [266, 120] width 91 height 4
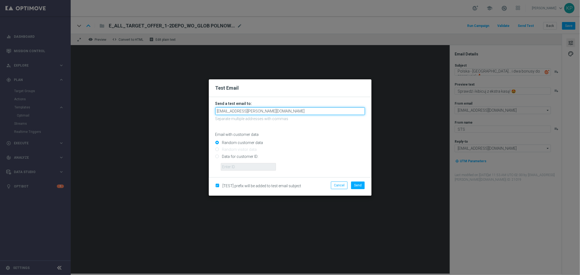
click at [277, 113] on input "krystian.potoczny@sts.pl" at bounding box center [291, 111] width 150 height 8
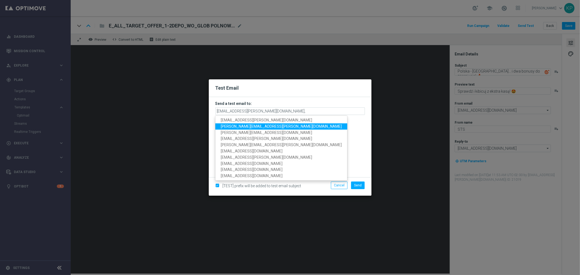
click at [259, 125] on span "katarzyna.kaminska@sts.pl" at bounding box center [281, 126] width 121 height 4
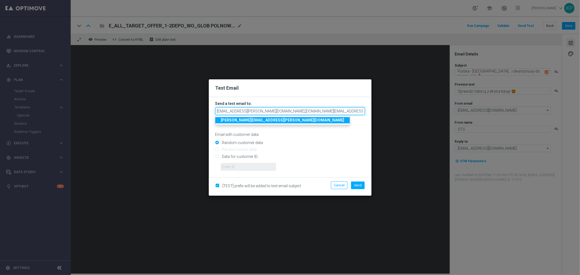
click at [315, 112] on input "krystian.potoczny@sts.pl,katarzyna.kaminska@sts.pl" at bounding box center [291, 111] width 150 height 8
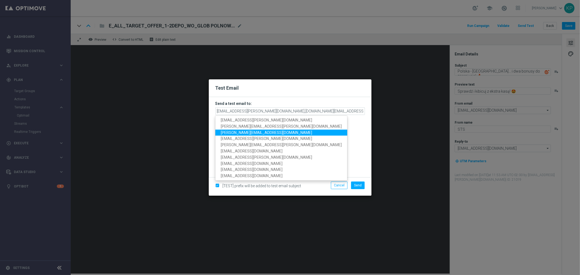
click at [251, 133] on span "antoni.litwinek@sts.pl" at bounding box center [266, 132] width 91 height 4
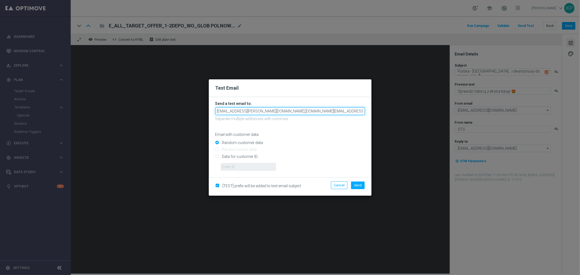
click at [349, 114] on input "krystian.potoczny@sts.pl,katarzyna.kaminska@sts.pl,antoni.litwinek@sts.pl" at bounding box center [291, 111] width 150 height 8
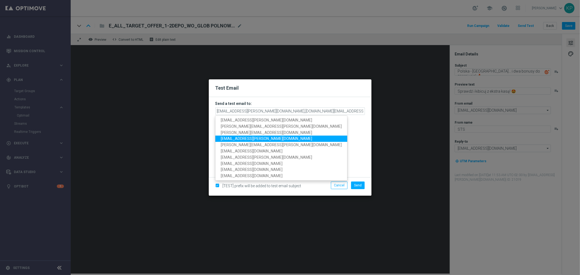
click at [259, 139] on span "andzelika.binek@sts.pl" at bounding box center [266, 139] width 91 height 4
type input "krystian.potoczny@sts.pl,katarzyna.kaminska@sts.pl,antoni.litwinek@sts.pl,andze…"
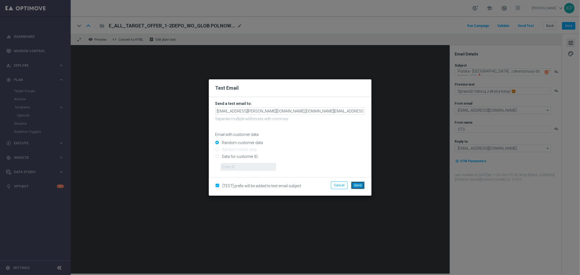
click at [356, 186] on span "Send" at bounding box center [358, 186] width 8 height 4
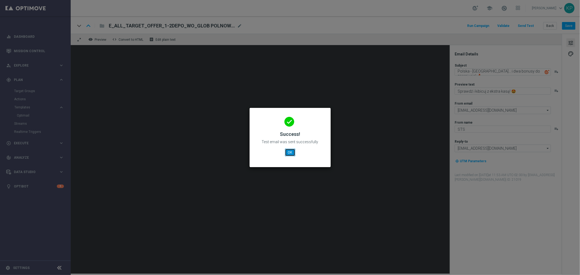
click at [292, 151] on button "OK" at bounding box center [290, 153] width 10 height 8
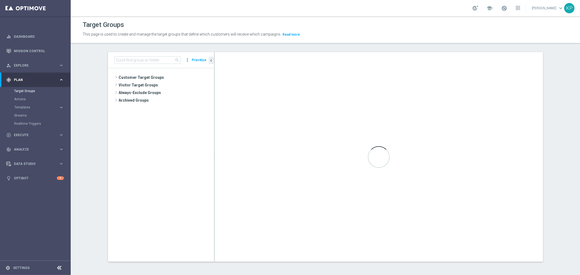
click at [150, 55] on div "search more_vert Prioritize" at bounding box center [161, 60] width 106 height 16
click at [147, 57] on input at bounding box center [148, 60] width 66 height 8
paste input "A_ALL_GLOB_BET_POL NOWAZ_50 DO 50 PLN pw_091025"
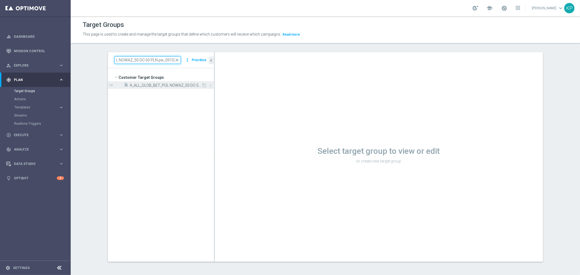
type input "A_ALL_GLOB_BET_POL NOWAZ_50 DO 50 PLN pw_091025"
click at [165, 85] on span "A_ALL_GLOB_BET_POL NOWAZ_50 DO 50 PLN pw_091025" at bounding box center [166, 85] width 72 height 5
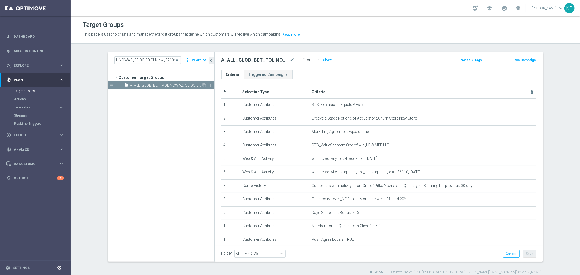
checkbox input "false"
type input "Customer Target Groups"
click at [395, 7] on div "school [PERSON_NAME] keyboard_arrow_down KP" at bounding box center [326, 8] width 510 height 16
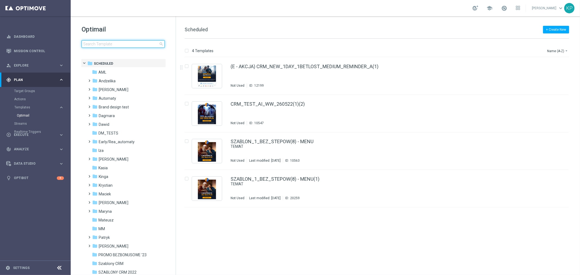
click at [131, 46] on input at bounding box center [123, 44] width 83 height 8
type input "E_ALL_TARGET_OFFER_NONORG SPORTOWY TYDZIEN_1-2DEPO_071025"
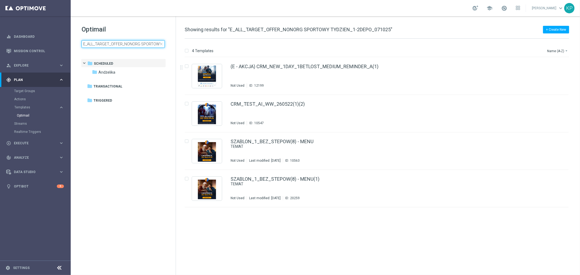
scroll to position [0, 47]
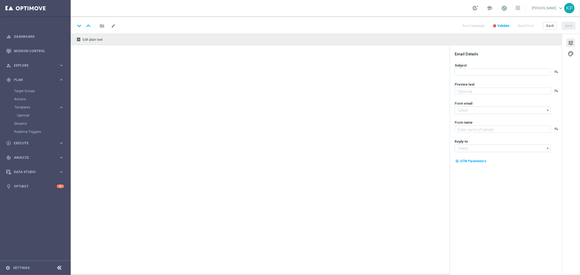
type textarea "Masz już swoje typy? Sprawdź ofertę i zagraj! 👈"
type input "[EMAIL_ADDRESS][DOMAIN_NAME]"
type textarea "STS"
type input "[EMAIL_ADDRESS][DOMAIN_NAME]"
